Goal: Task Accomplishment & Management: Manage account settings

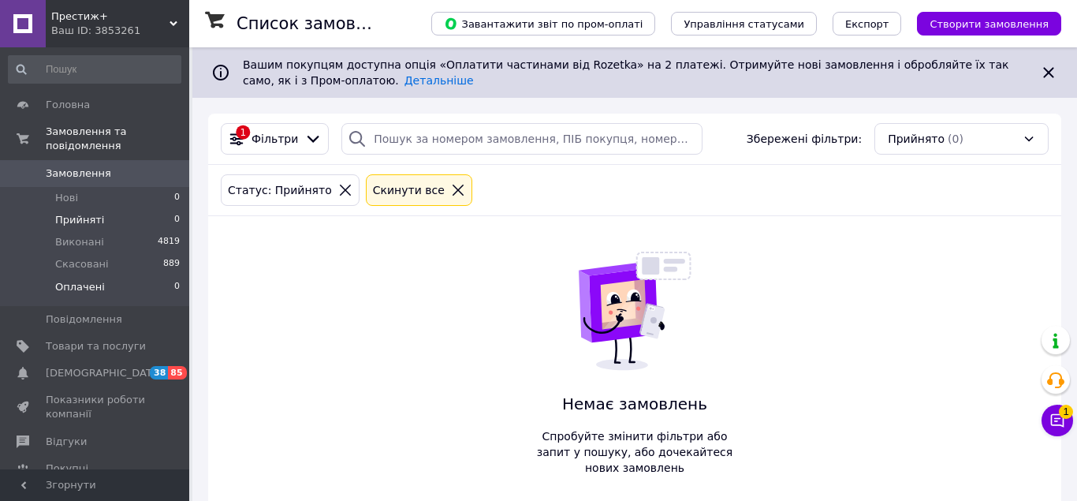
click at [95, 282] on li "Оплачені 0" at bounding box center [94, 291] width 189 height 30
click at [89, 187] on li "Нові 0" at bounding box center [94, 198] width 189 height 22
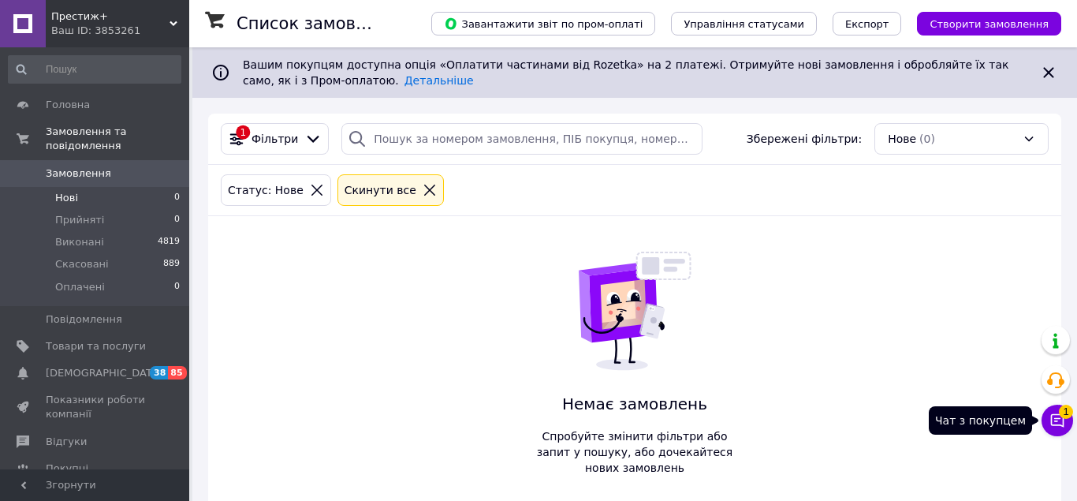
click at [1064, 420] on icon at bounding box center [1057, 420] width 13 height 13
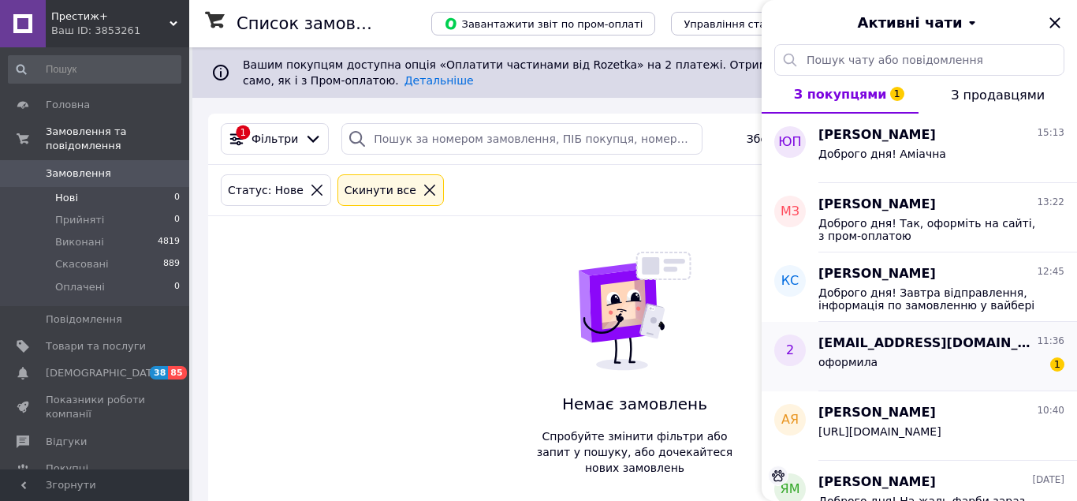
click at [964, 356] on div "оформила 1" at bounding box center [942, 365] width 246 height 25
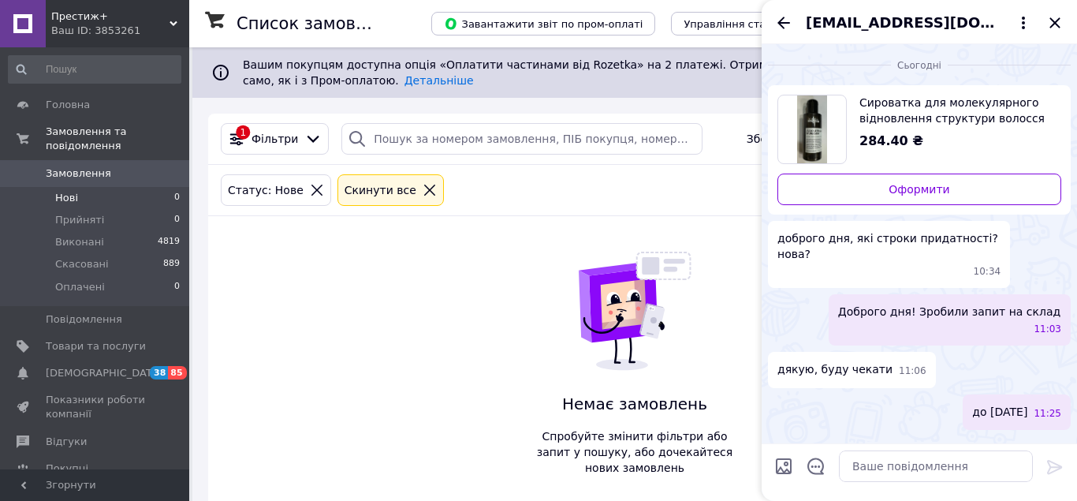
scroll to position [32, 0]
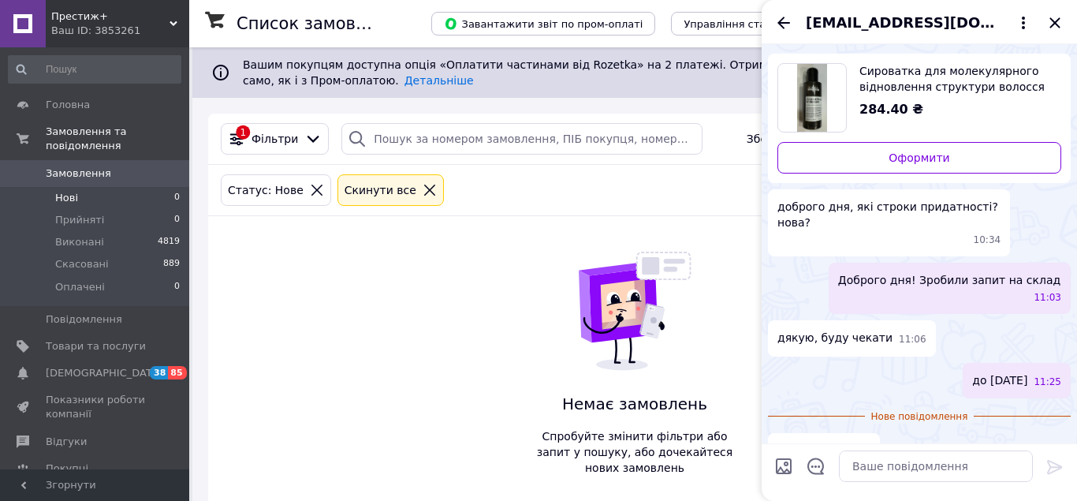
click at [790, 17] on icon "Назад" at bounding box center [783, 22] width 19 height 19
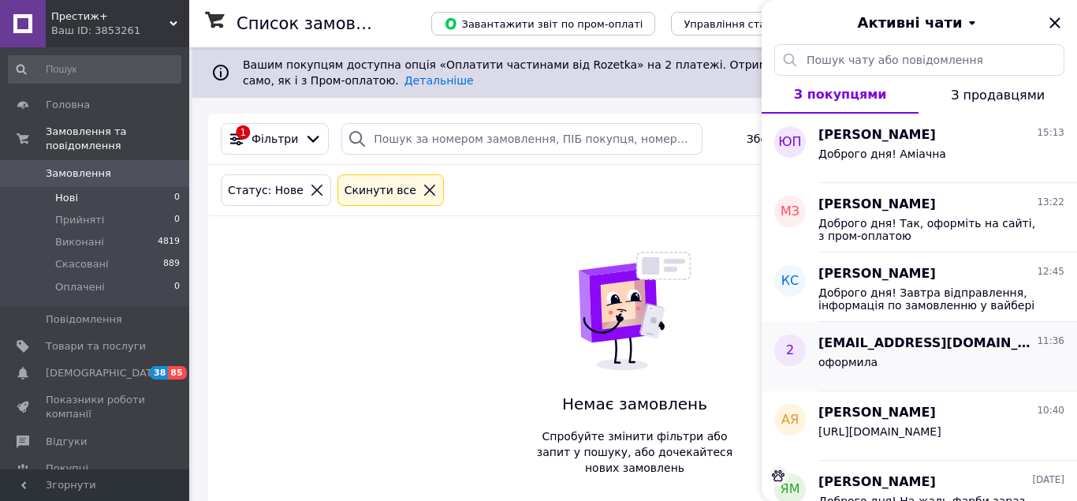
click at [907, 356] on div "оформила" at bounding box center [942, 365] width 246 height 25
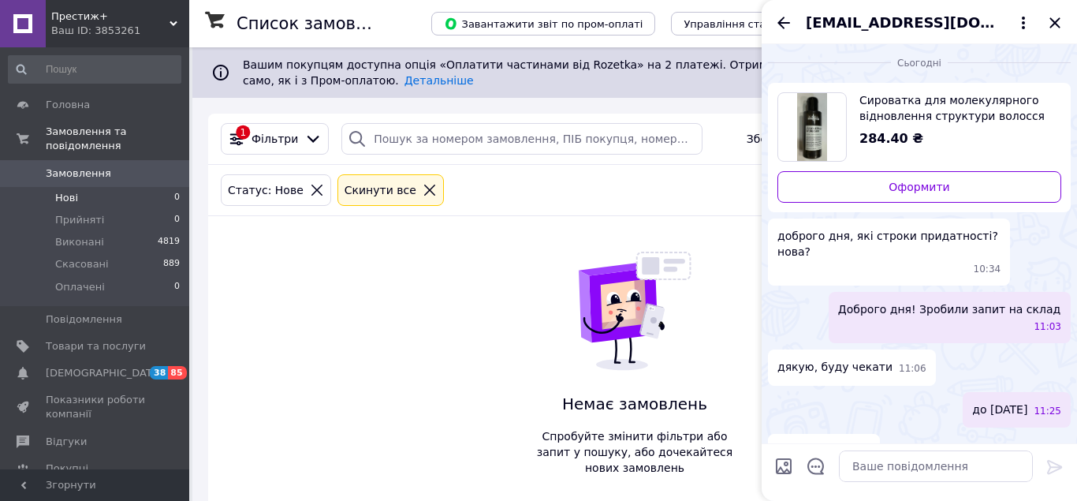
scroll to position [3, 0]
click at [778, 18] on icon "Назад" at bounding box center [783, 22] width 19 height 19
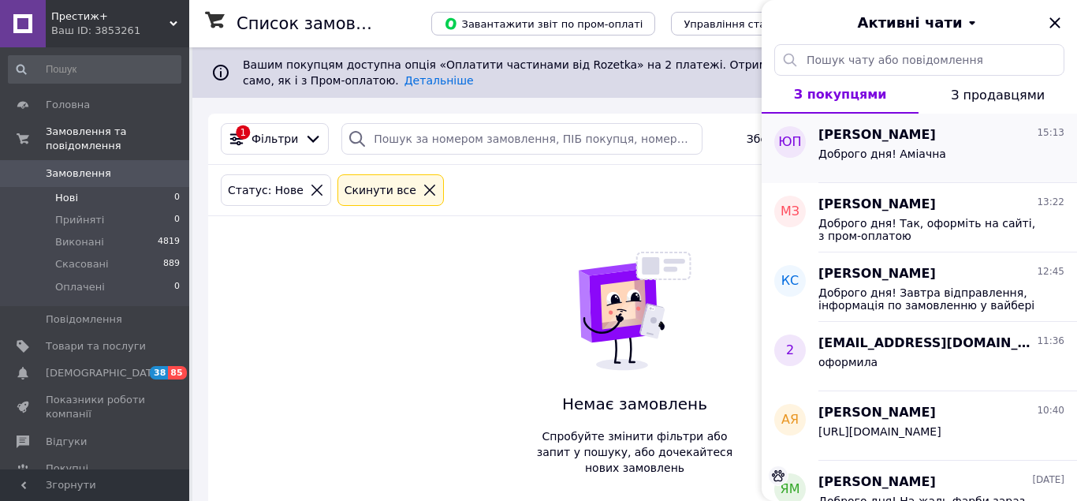
click at [894, 154] on span "Доброго дня! Аміачна" at bounding box center [883, 153] width 128 height 13
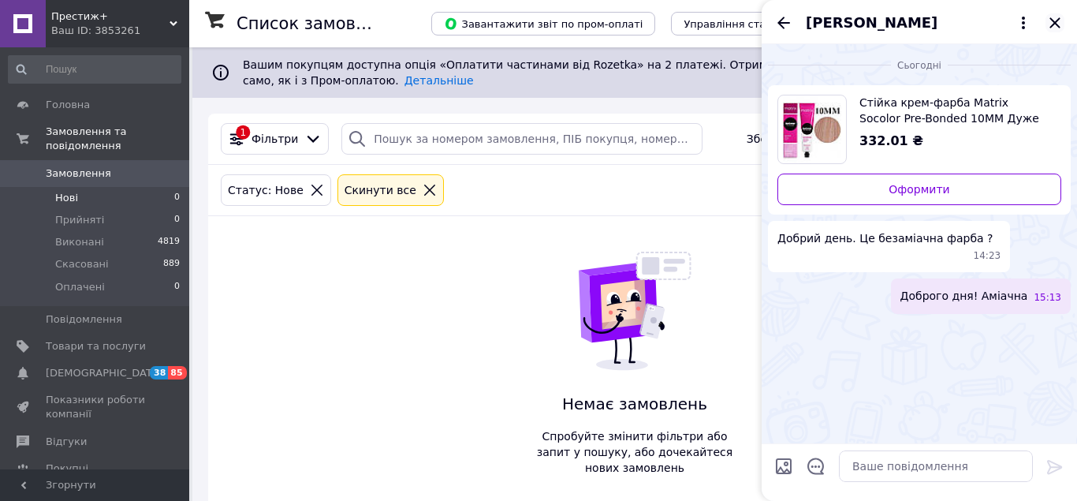
click at [1054, 21] on icon "Закрити" at bounding box center [1055, 22] width 19 height 19
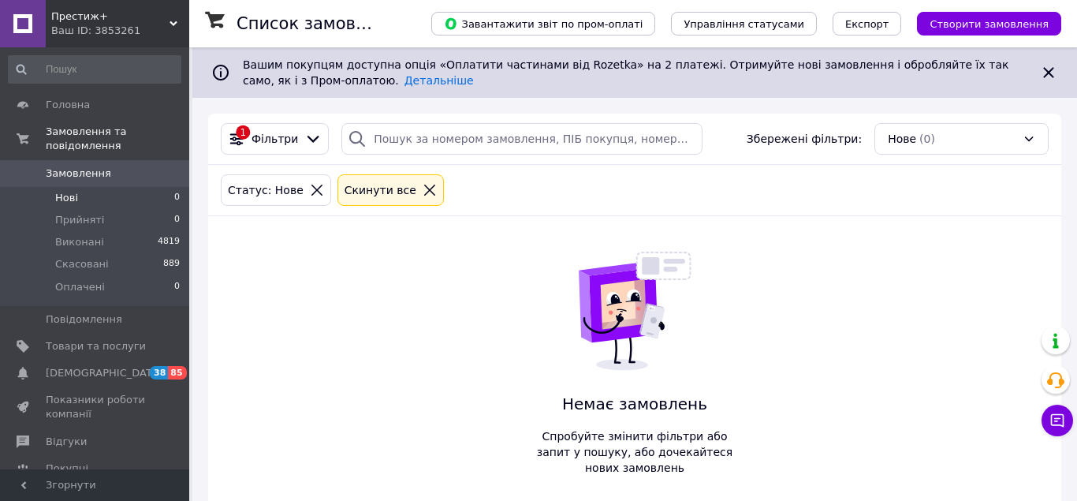
click at [24, 167] on icon at bounding box center [23, 173] width 13 height 13
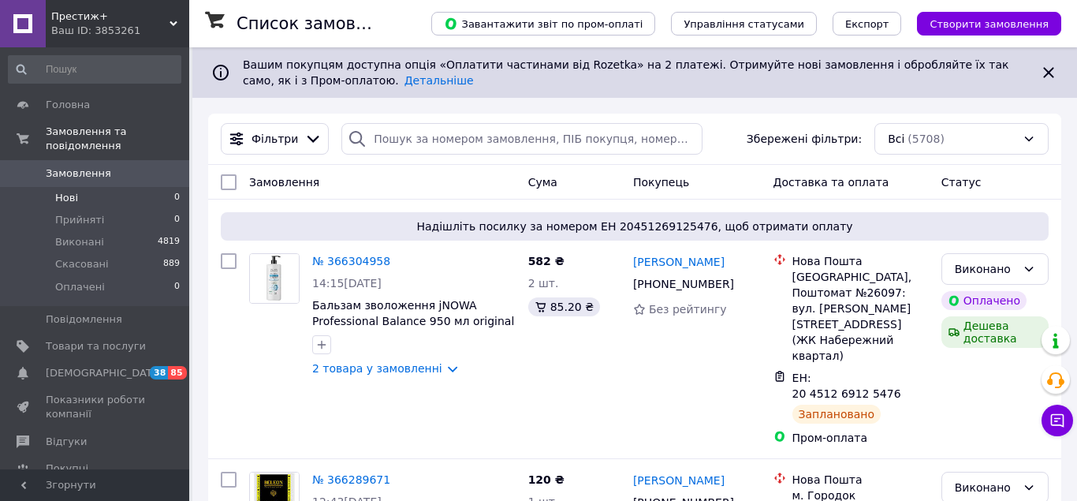
click at [73, 191] on span "Нові" at bounding box center [66, 198] width 23 height 14
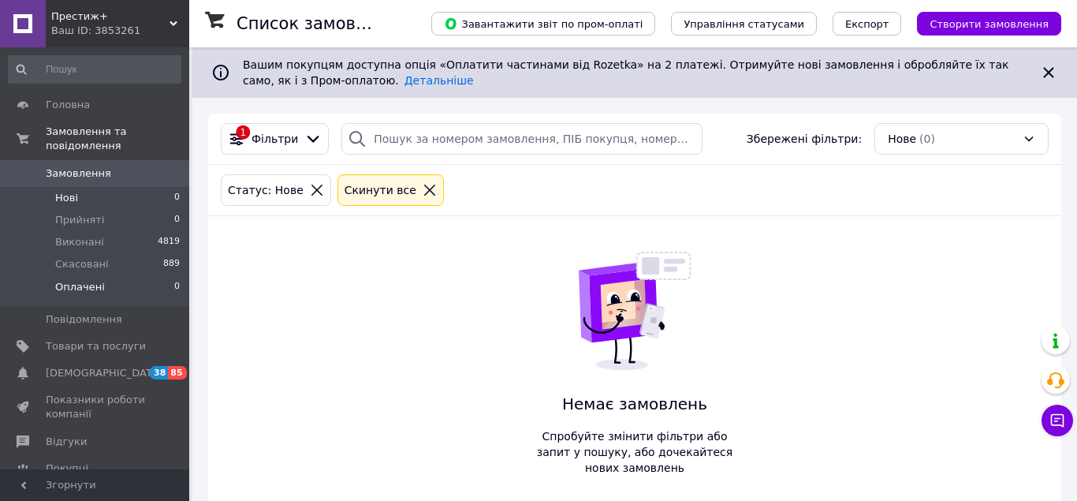
click at [78, 280] on span "Оплачені" at bounding box center [80, 287] width 50 height 14
click at [105, 211] on li "Прийняті 0" at bounding box center [94, 220] width 189 height 22
click at [109, 256] on li "Скасовані 889" at bounding box center [94, 264] width 189 height 22
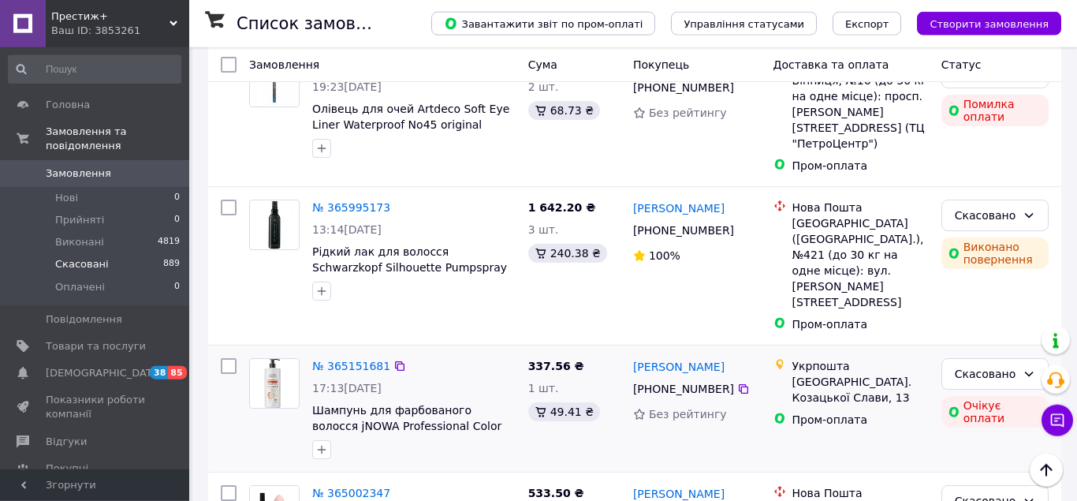
scroll to position [644, 0]
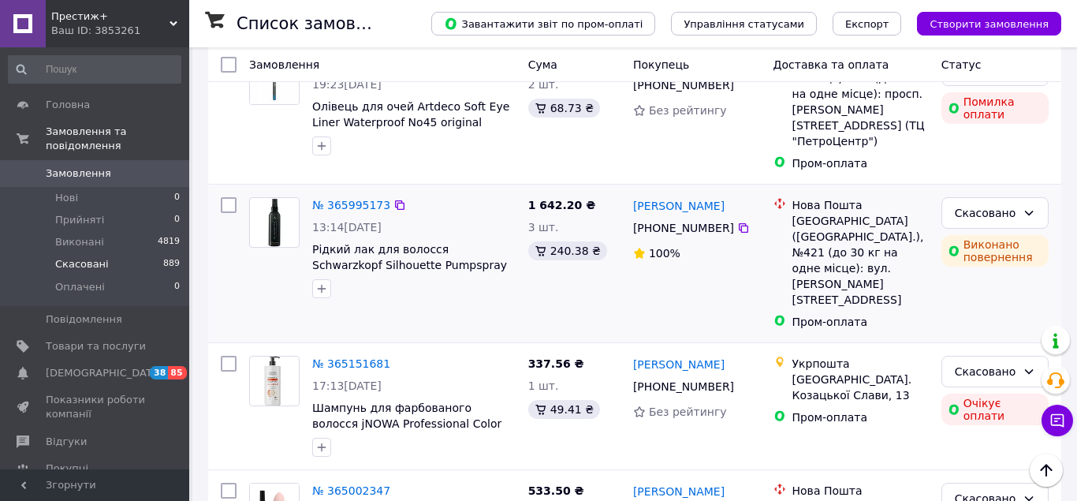
drag, startPoint x: 733, startPoint y: 202, endPoint x: 718, endPoint y: 211, distance: 18.4
click at [737, 222] on icon at bounding box center [743, 228] width 13 height 13
click at [142, 187] on li "Нові 0" at bounding box center [94, 198] width 189 height 22
